Goal: Task Accomplishment & Management: Manage account settings

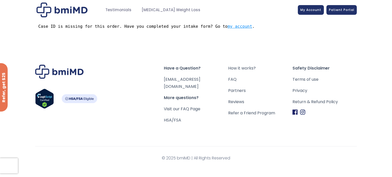
click at [231, 26] on link "my account" at bounding box center [240, 26] width 24 height 5
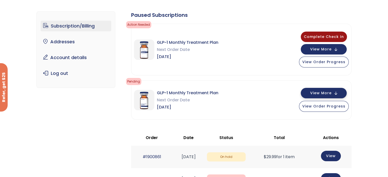
scroll to position [26, 0]
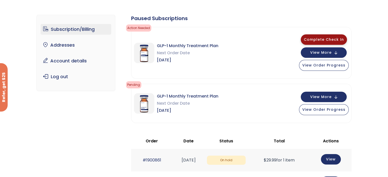
click at [336, 36] on button "Complete Check In" at bounding box center [324, 39] width 46 height 10
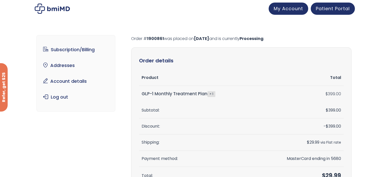
click at [338, 8] on span "Patient Portal" at bounding box center [333, 8] width 34 height 6
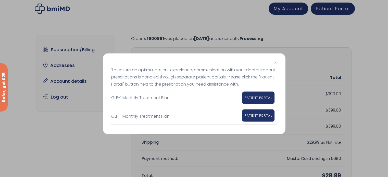
click at [262, 116] on span "PATIENT PORTAL" at bounding box center [258, 115] width 27 height 4
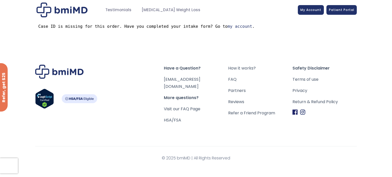
click at [314, 15] on div at bounding box center [196, 10] width 322 height 15
click at [313, 9] on span "My Account" at bounding box center [310, 9] width 21 height 4
click at [310, 10] on span "My Account" at bounding box center [310, 9] width 21 height 4
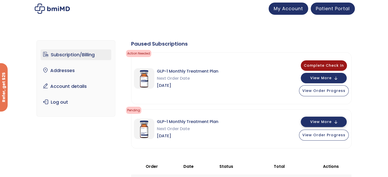
click at [334, 119] on button "View More" at bounding box center [324, 122] width 46 height 10
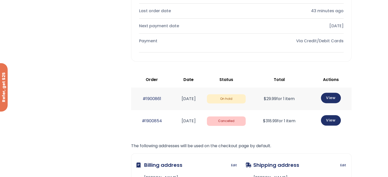
scroll to position [255, 0]
click at [336, 96] on link "View" at bounding box center [331, 97] width 20 height 10
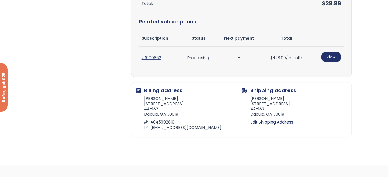
scroll to position [179, 0]
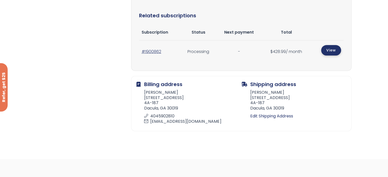
click at [332, 51] on link "View" at bounding box center [331, 50] width 20 height 10
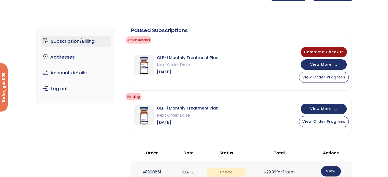
scroll to position [26, 0]
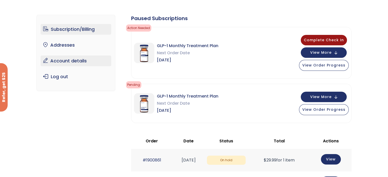
click at [73, 62] on link "Account details" at bounding box center [76, 61] width 71 height 11
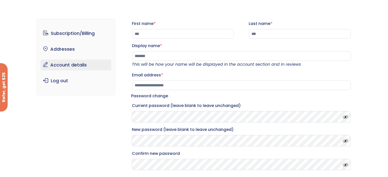
scroll to position [26, 0]
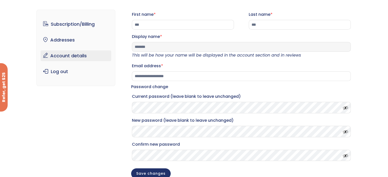
click at [164, 52] on input "*******" at bounding box center [241, 47] width 219 height 10
type input "********"
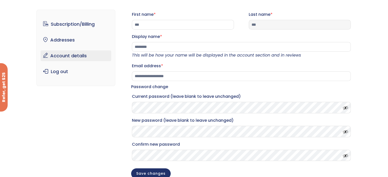
click at [270, 26] on input "***" at bounding box center [300, 25] width 102 height 10
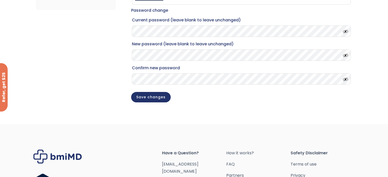
scroll to position [77, 0]
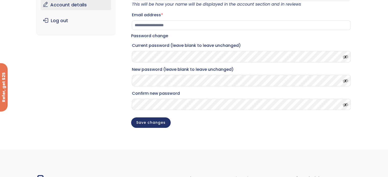
type input "****"
click at [346, 58] on span at bounding box center [344, 56] width 8 height 4
click at [152, 63] on p "Current password (leave blank to leave unchanged)" at bounding box center [241, 52] width 220 height 22
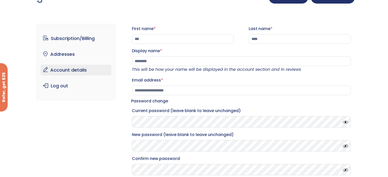
scroll to position [0, 0]
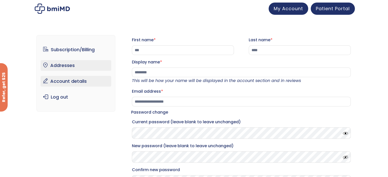
click at [91, 62] on link "Addresses" at bounding box center [76, 65] width 71 height 11
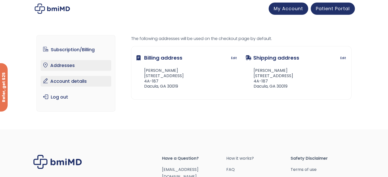
click at [73, 81] on link "Account details" at bounding box center [76, 81] width 71 height 11
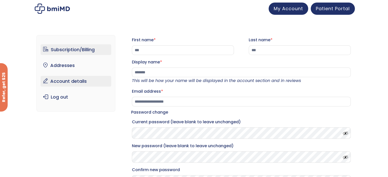
click at [77, 51] on link "Subscription/Billing" at bounding box center [76, 49] width 71 height 11
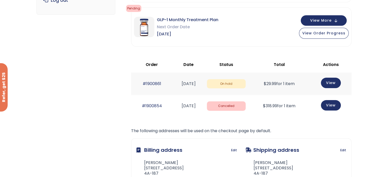
scroll to position [77, 0]
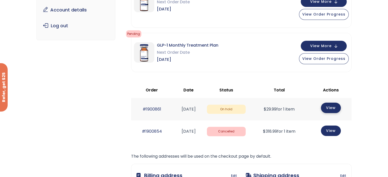
click at [333, 104] on link "View" at bounding box center [331, 108] width 20 height 10
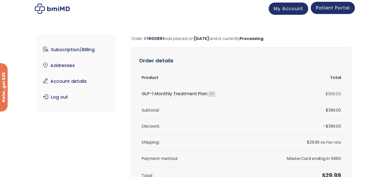
click at [326, 9] on span "Patient Portal" at bounding box center [333, 8] width 34 height 6
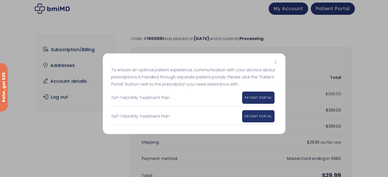
click at [275, 60] on span "X" at bounding box center [275, 62] width 3 height 7
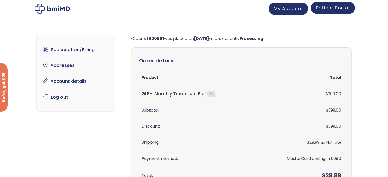
click at [338, 9] on span "Patient Portal" at bounding box center [333, 8] width 34 height 6
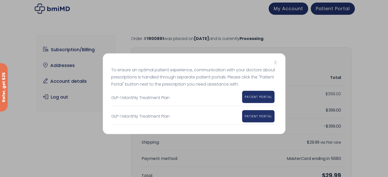
click at [255, 98] on span "PATIENT PORTAL" at bounding box center [258, 97] width 27 height 4
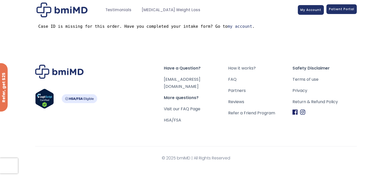
click at [338, 13] on link "Patient Portal" at bounding box center [341, 9] width 30 height 10
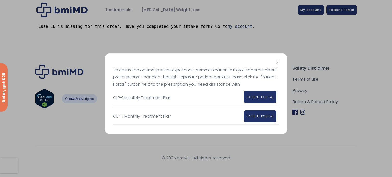
click at [256, 98] on span "PATIENT PORTAL" at bounding box center [259, 97] width 27 height 4
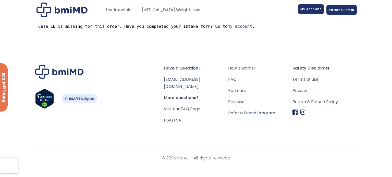
click at [311, 12] on link "My Account" at bounding box center [311, 9] width 26 height 10
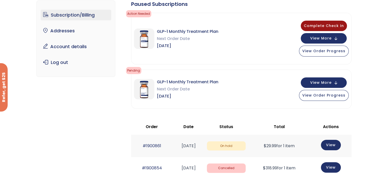
scroll to position [26, 0]
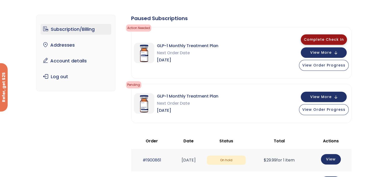
click at [335, 40] on span "Complete Check In" at bounding box center [324, 39] width 40 height 5
